Goal: Task Accomplishment & Management: Use online tool/utility

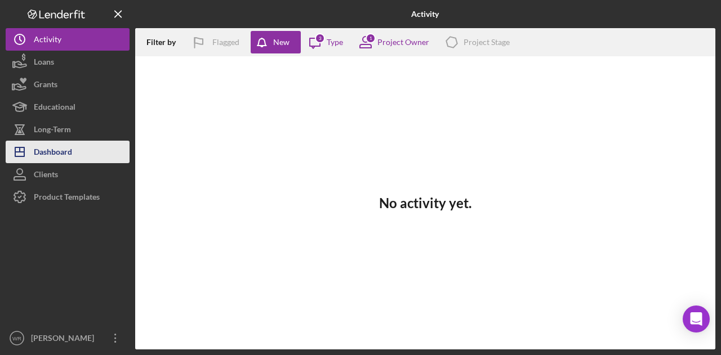
click at [95, 152] on button "Icon/Dashboard Dashboard" at bounding box center [68, 152] width 124 height 23
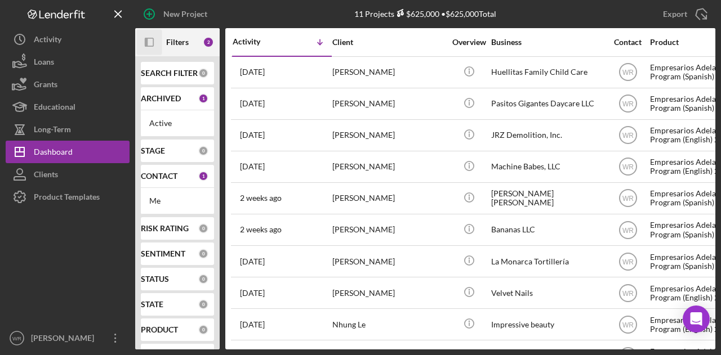
click at [150, 46] on rect "button" at bounding box center [149, 42] width 8 height 8
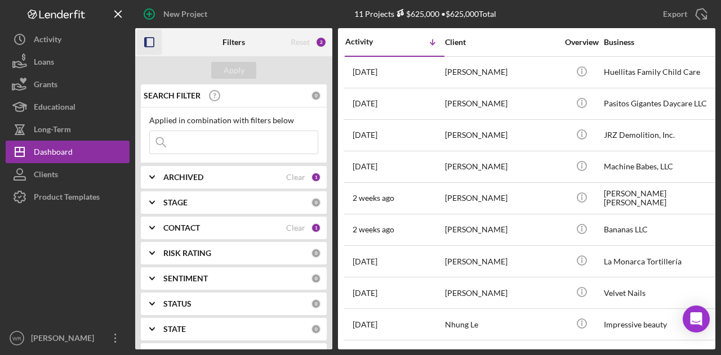
click at [188, 224] on b "CONTACT" at bounding box center [181, 228] width 37 height 9
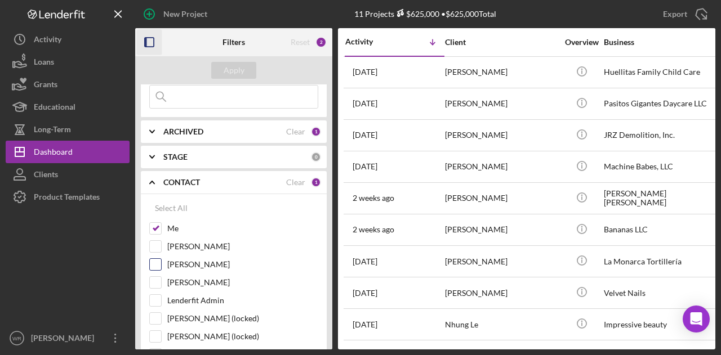
scroll to position [47, 0]
click at [203, 276] on label "[PERSON_NAME]" at bounding box center [242, 281] width 151 height 11
click at [161, 276] on input "[PERSON_NAME]" at bounding box center [155, 281] width 11 height 11
click at [246, 79] on div "Apply" at bounding box center [233, 70] width 197 height 28
click at [251, 69] on button "Apply" at bounding box center [233, 70] width 45 height 17
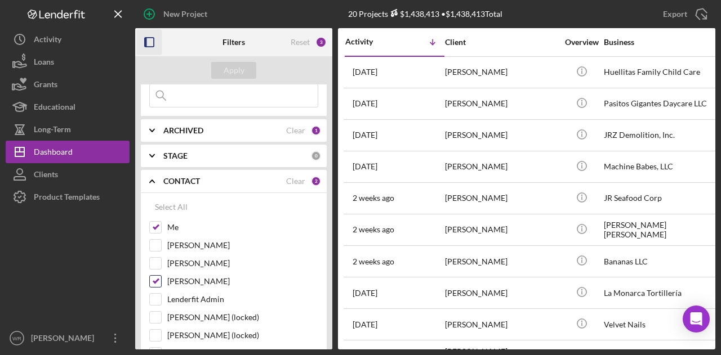
click at [195, 278] on label "[PERSON_NAME]" at bounding box center [242, 281] width 151 height 11
click at [161, 278] on input "[PERSON_NAME]" at bounding box center [155, 281] width 11 height 11
checkbox input "false"
click at [225, 75] on div "Apply" at bounding box center [234, 70] width 21 height 17
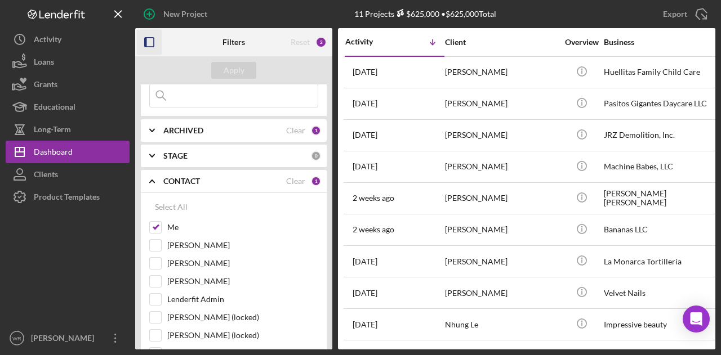
click at [154, 44] on rect "button" at bounding box center [149, 42] width 9 height 9
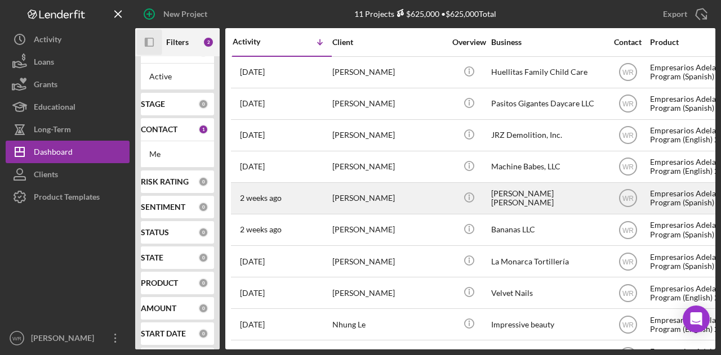
click at [361, 207] on div "[PERSON_NAME]" at bounding box center [388, 199] width 113 height 30
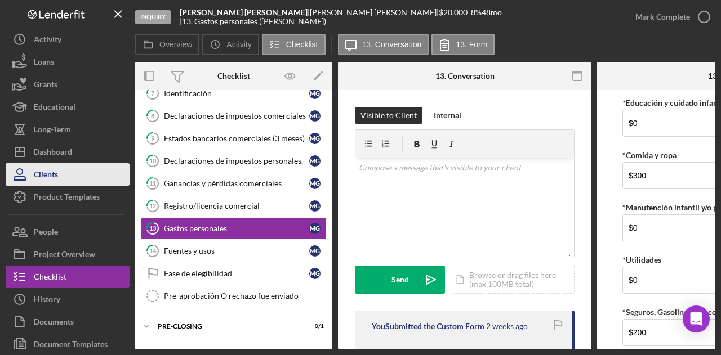
scroll to position [177, 0]
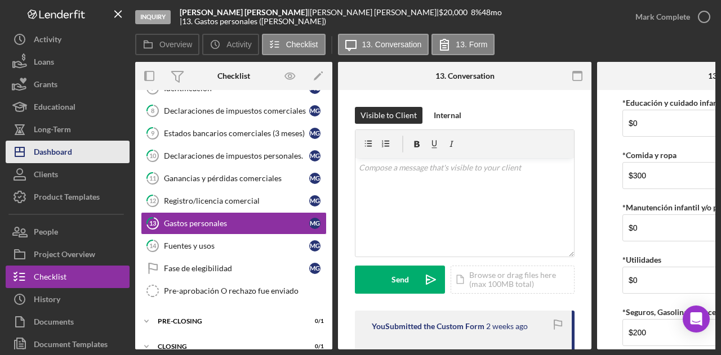
click at [84, 145] on button "Icon/Dashboard Dashboard" at bounding box center [68, 152] width 124 height 23
